Goal: Transaction & Acquisition: Purchase product/service

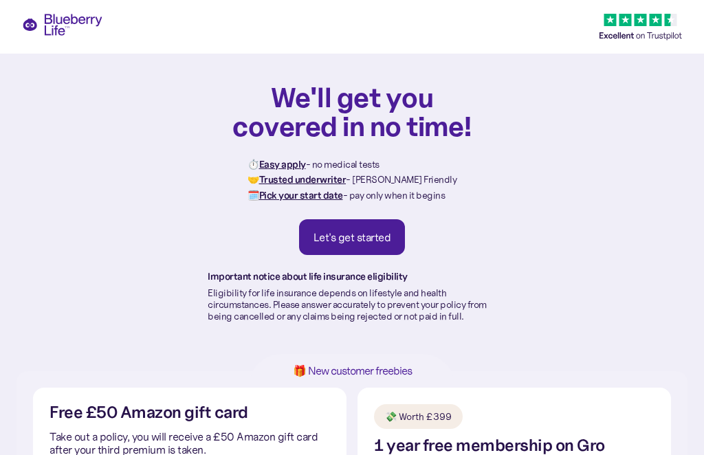
click at [375, 246] on link "Let's get started" at bounding box center [352, 237] width 107 height 36
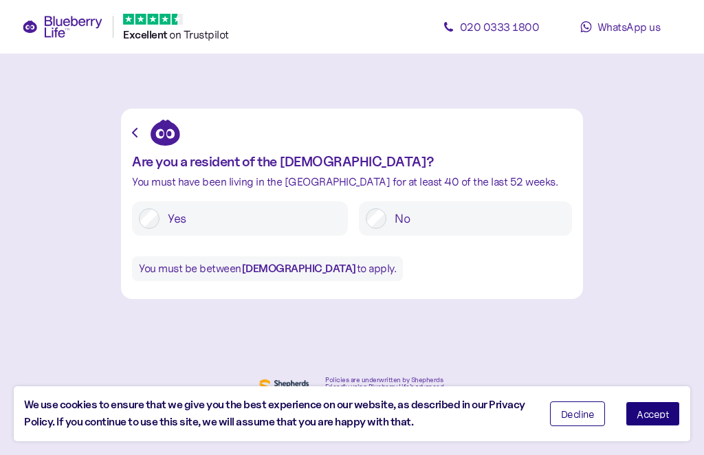
click at [170, 221] on label "Yes" at bounding box center [251, 218] width 182 height 21
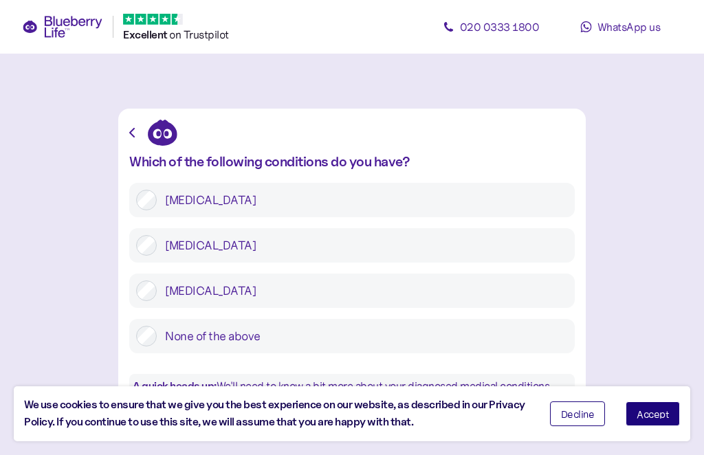
click at [160, 249] on label "Type 2 diabetes" at bounding box center [362, 245] width 411 height 21
